Goal: Find specific page/section: Find specific page/section

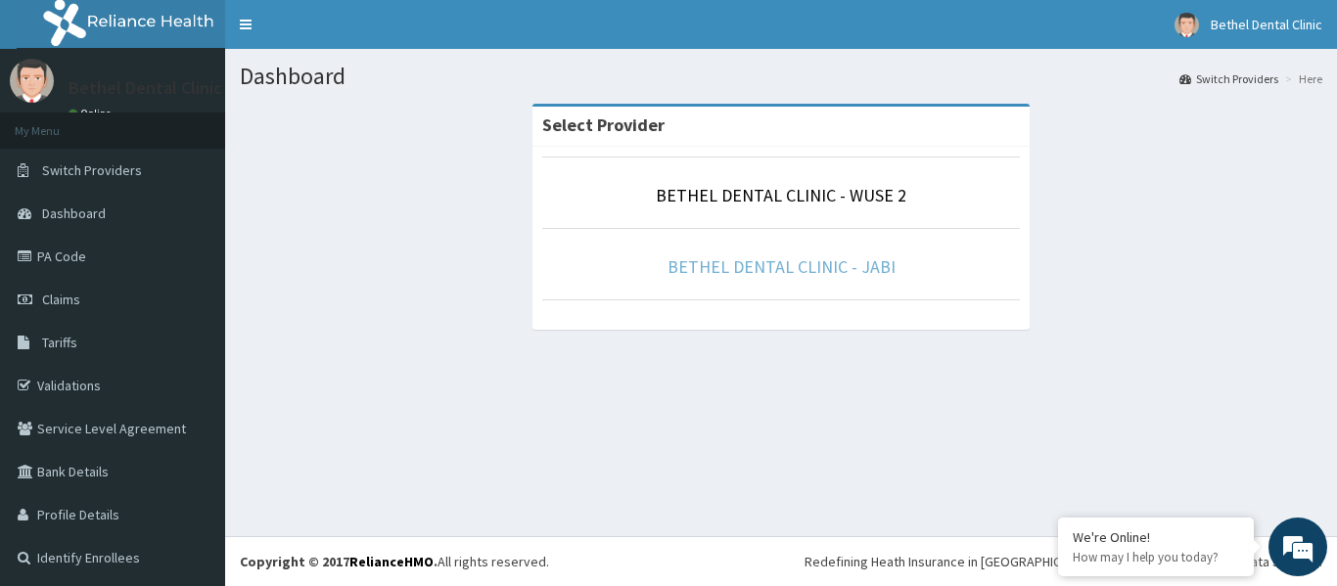
click at [766, 268] on link "BETHEL DENTAL CLINIC - JABI" at bounding box center [781, 266] width 228 height 23
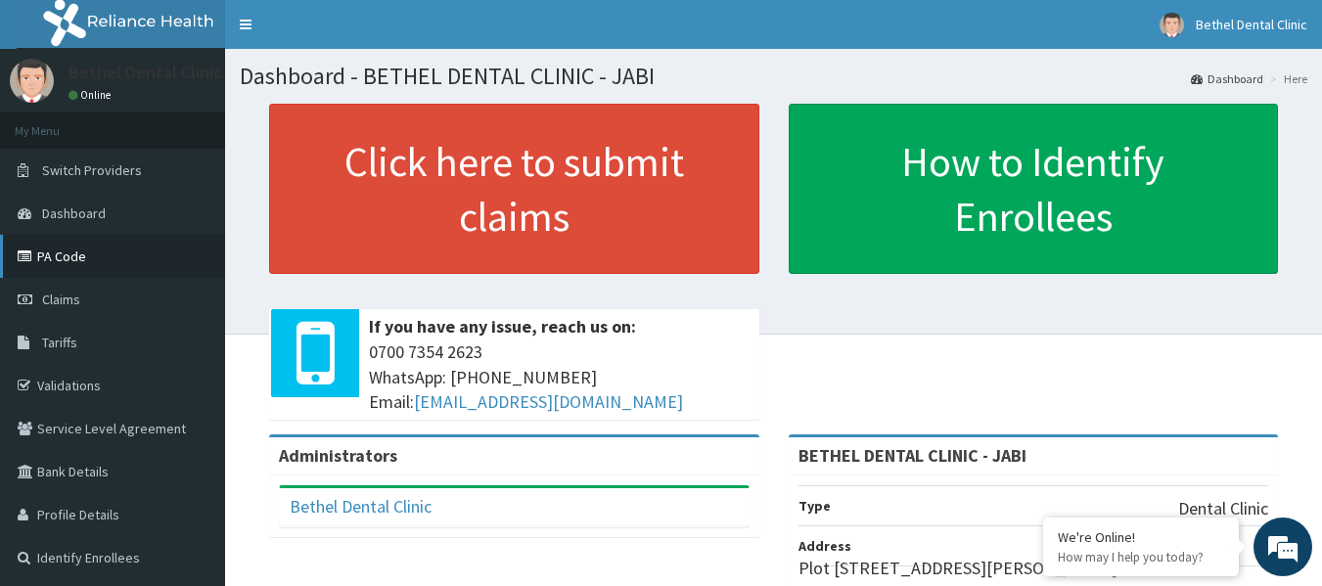
click at [78, 256] on link "PA Code" at bounding box center [112, 256] width 225 height 43
